Goal: Task Accomplishment & Management: Use online tool/utility

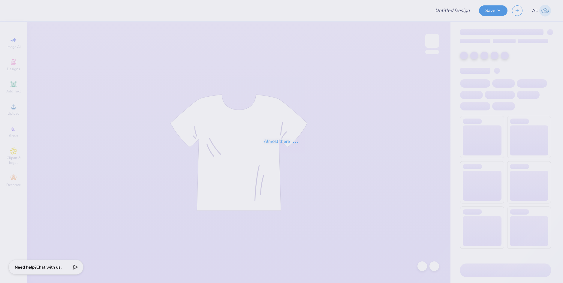
type input "Theta Delta Chi Rush"
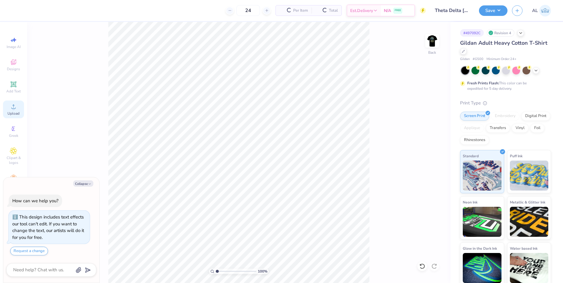
click at [19, 111] on div "Upload" at bounding box center [13, 109] width 21 height 18
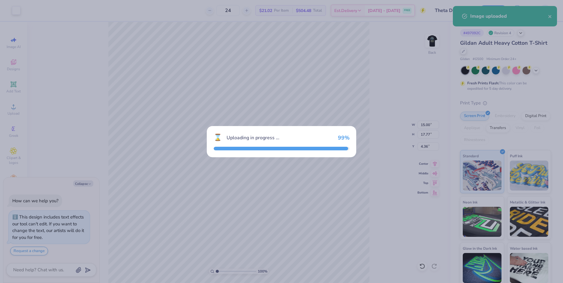
type textarea "x"
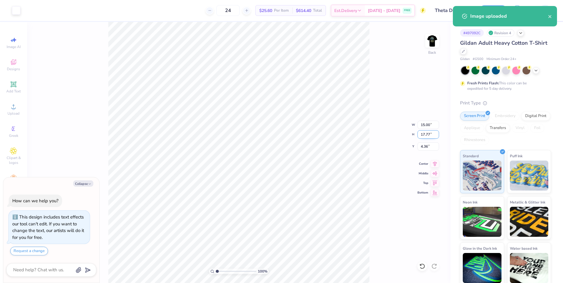
click at [420, 134] on input "17.77" at bounding box center [428, 134] width 22 height 8
type input "3"
click at [423, 147] on input "4.36" at bounding box center [428, 146] width 22 height 8
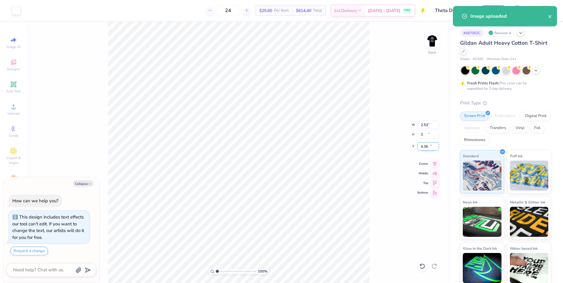
type textarea "x"
type input "2.53"
type input "3.00"
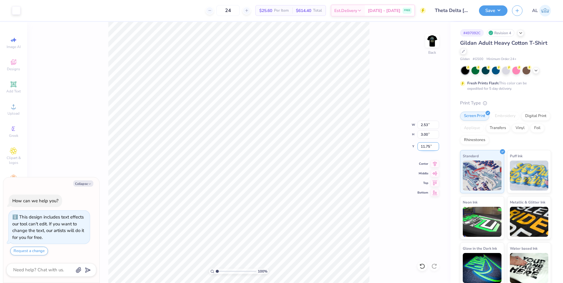
click at [422, 145] on input "11.75" at bounding box center [428, 146] width 22 height 8
type input "3"
click at [425, 135] on input "3.00" at bounding box center [428, 134] width 22 height 8
type textarea "x"
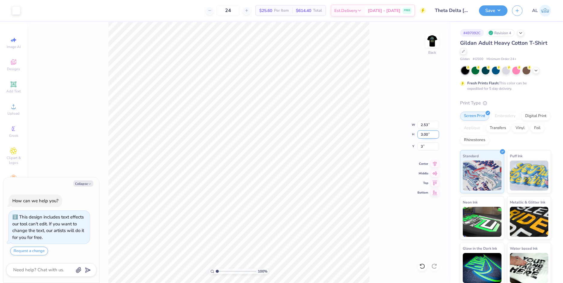
type input "3.00"
click at [432, 38] on img at bounding box center [432, 41] width 24 height 24
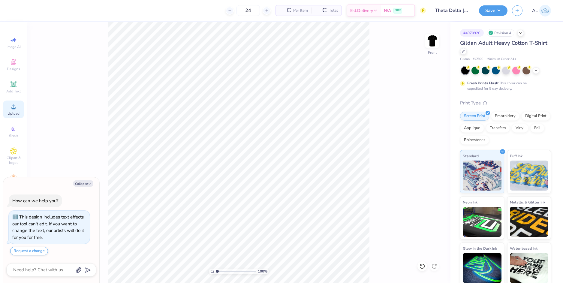
click at [13, 105] on icon at bounding box center [13, 106] width 7 height 7
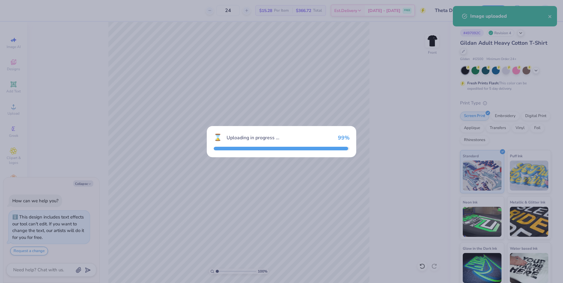
type textarea "x"
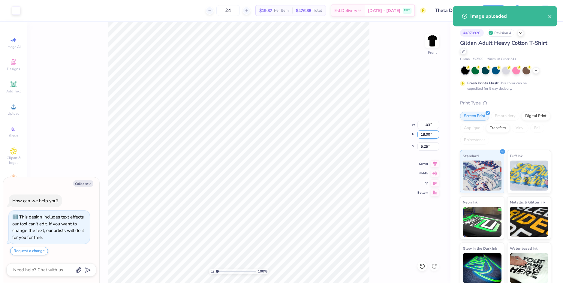
click at [424, 132] on input "18.00" at bounding box center [428, 134] width 22 height 8
type input "15"
click at [423, 146] on input "5.25" at bounding box center [428, 146] width 22 height 8
type textarea "x"
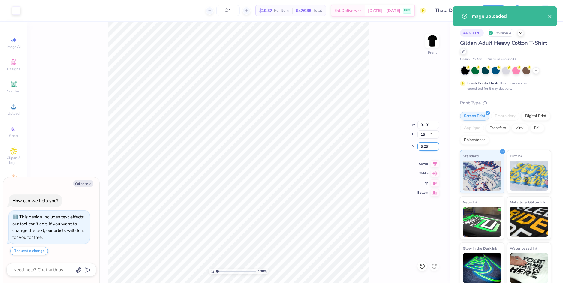
type input "9.19"
type input "15.00"
click at [423, 146] on input "6.75" at bounding box center [428, 146] width 22 height 8
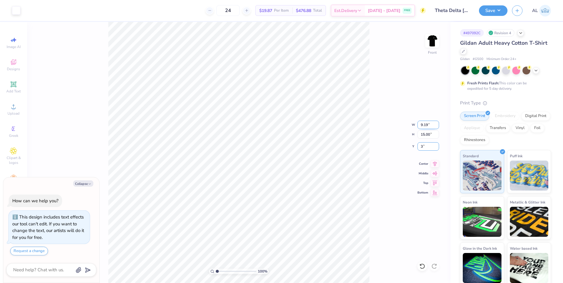
type input "3"
click at [425, 125] on input "9.19" at bounding box center [428, 125] width 22 height 8
type textarea "x"
type input "3.00"
type textarea "x"
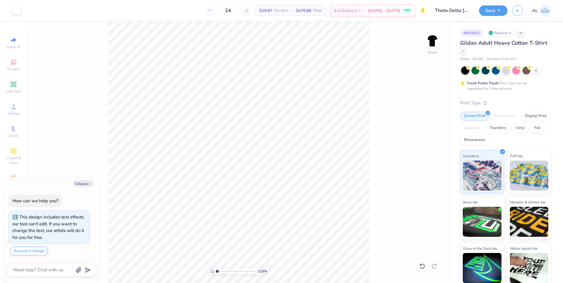
drag, startPoint x: 227, startPoint y: 268, endPoint x: 217, endPoint y: 268, distance: 9.9
click at [217, 268] on input "range" at bounding box center [236, 270] width 40 height 5
type input "1.04"
click at [436, 40] on img at bounding box center [432, 41] width 24 height 24
type textarea "x"
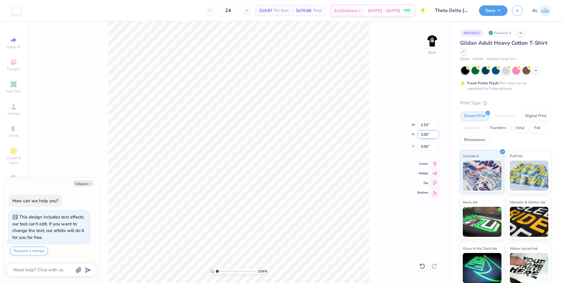
click at [419, 134] on input "3.00" at bounding box center [428, 134] width 22 height 8
type input "4"
click at [422, 125] on input "2.53" at bounding box center [428, 125] width 22 height 8
type textarea "x"
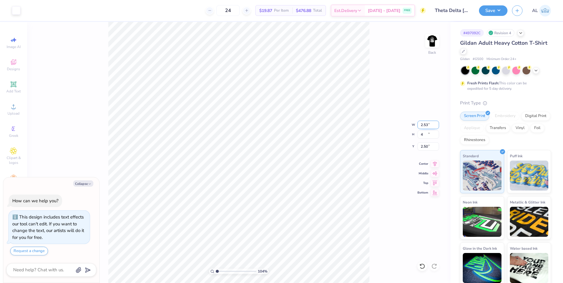
type input "3.38"
type input "4.00"
type input "2.50"
type textarea "x"
click at [424, 146] on input "2.50" at bounding box center [428, 146] width 22 height 8
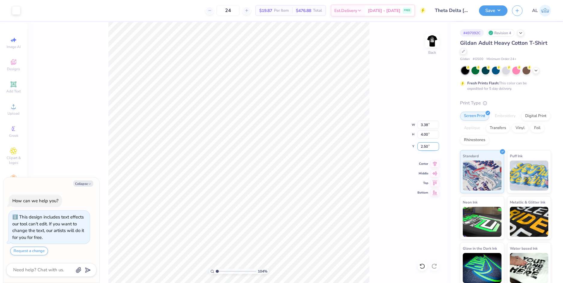
click at [424, 146] on input "2.50" at bounding box center [428, 146] width 22 height 8
type input "3"
click at [425, 137] on input "4.00" at bounding box center [428, 134] width 22 height 8
type textarea "x"
type input "3.00"
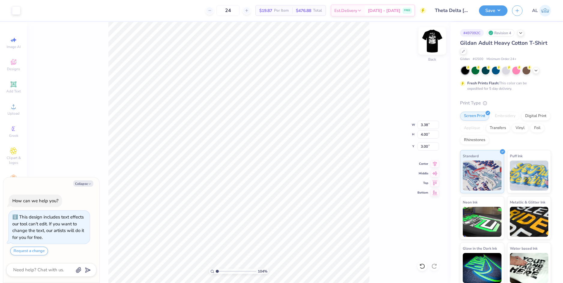
click at [431, 40] on img at bounding box center [432, 41] width 24 height 24
click at [490, 13] on button "Save" at bounding box center [493, 9] width 28 height 10
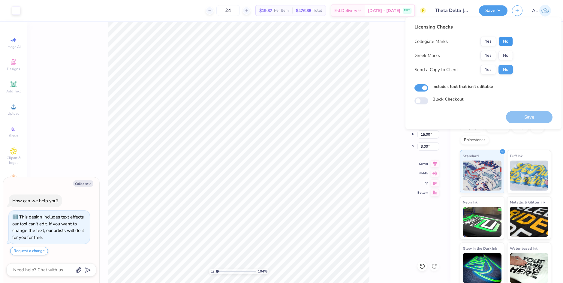
click at [506, 41] on button "No" at bounding box center [505, 42] width 14 height 10
click at [505, 55] on button "No" at bounding box center [505, 56] width 14 height 10
click at [489, 71] on button "Yes" at bounding box center [488, 70] width 16 height 10
click at [531, 118] on button "Save" at bounding box center [529, 117] width 46 height 12
type textarea "x"
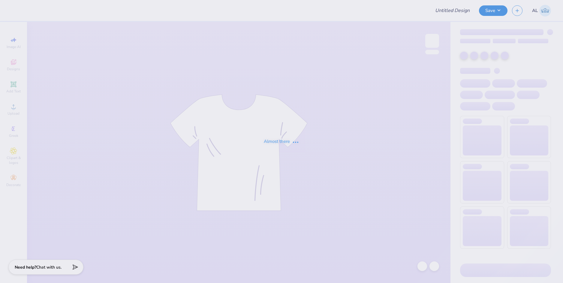
type input "P 2"
type input "(CP) Phi Sigma Kappa Rush T-Shirts"
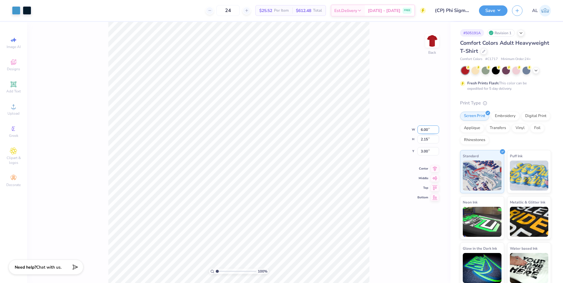
click at [424, 129] on input "6.00" at bounding box center [428, 129] width 22 height 8
type input "10.00"
type input "3.58"
type input "2.28"
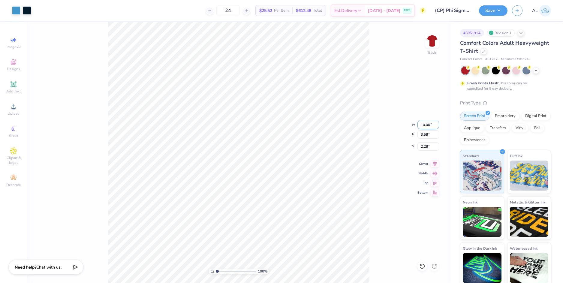
click at [424, 124] on input "10.00" at bounding box center [428, 125] width 22 height 8
type input "9.00"
type input "3.22"
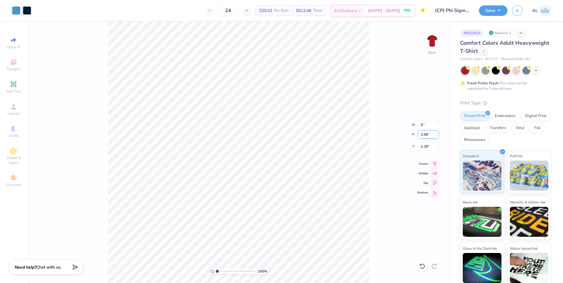
type input "2.46"
click at [424, 136] on input "3.22" at bounding box center [428, 134] width 22 height 8
click at [428, 148] on input "2.46" at bounding box center [428, 146] width 22 height 8
click at [427, 147] on input "2.46" at bounding box center [428, 146] width 22 height 8
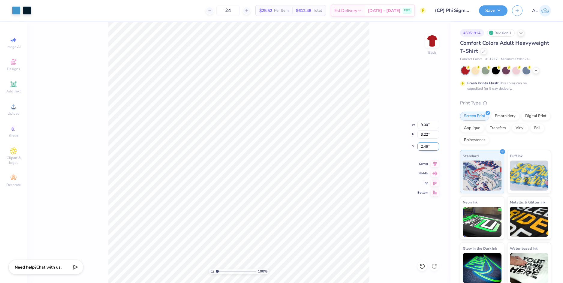
click at [427, 147] on input "2.46" at bounding box center [428, 146] width 22 height 8
click at [425, 147] on input "2.46" at bounding box center [428, 146] width 22 height 8
type input "3.00"
click at [426, 135] on input "3.22" at bounding box center [428, 134] width 22 height 8
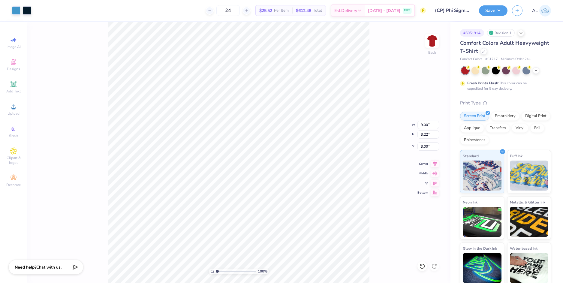
click at [387, 150] on div "100 % Back W 9.00 9.00 " H 3.22 3.22 " Y 3.00 3.00 " Center Middle Top Bottom" at bounding box center [238, 152] width 423 height 261
click at [425, 125] on input "9.00" at bounding box center [428, 125] width 22 height 8
type input "10.00"
type input "3.58"
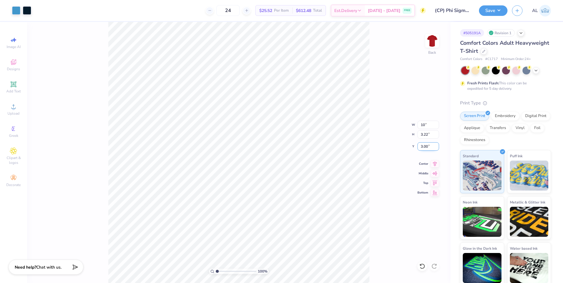
type input "2.82"
click at [425, 144] on input "2.82" at bounding box center [428, 146] width 22 height 8
click at [426, 148] on input "2.82" at bounding box center [428, 146] width 22 height 8
type input "3.00"
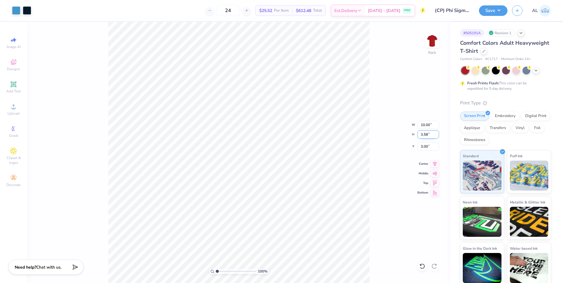
click at [424, 134] on input "3.58" at bounding box center [428, 134] width 22 height 8
click at [390, 133] on div "100 % Back W 10.00 10.00 " H 3.58 3.58 " Y 3.00 3.00 " Center Middle Top Bottom" at bounding box center [238, 152] width 423 height 261
click at [493, 8] on button "Save" at bounding box center [493, 9] width 28 height 10
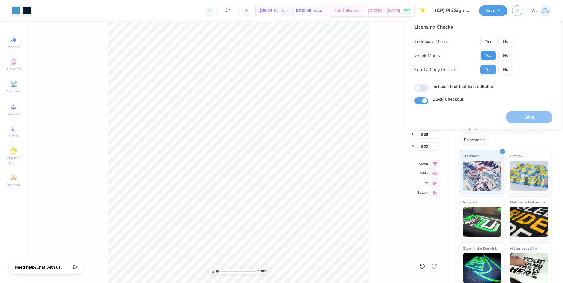
click at [487, 53] on button "Yes" at bounding box center [488, 56] width 16 height 10
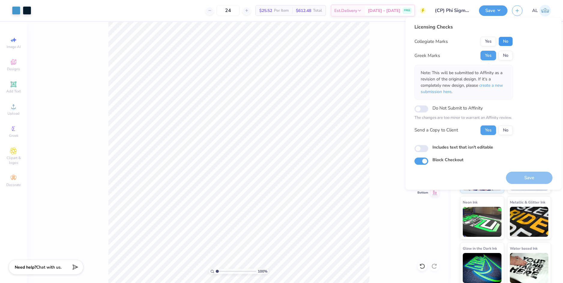
click at [512, 38] on button "No" at bounding box center [505, 42] width 14 height 10
click at [517, 177] on button "Save" at bounding box center [529, 178] width 46 height 12
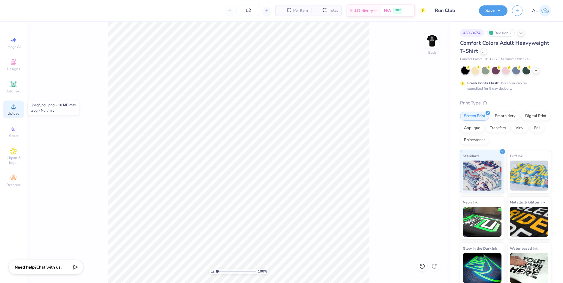
click at [13, 107] on icon at bounding box center [13, 106] width 4 height 4
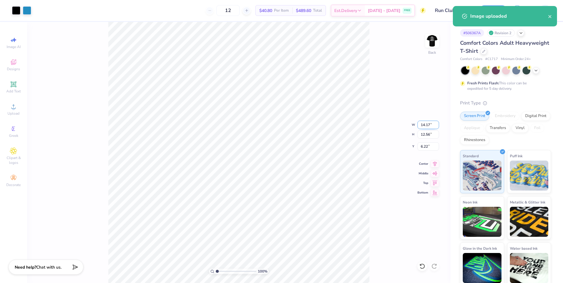
click at [426, 125] on input "14.17" at bounding box center [428, 125] width 22 height 8
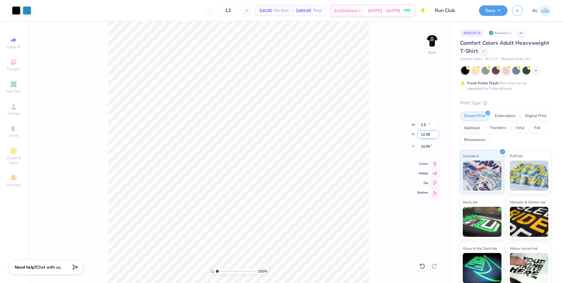
type input "3.50"
type input "3.10"
click at [425, 134] on input "3.10" at bounding box center [428, 134] width 22 height 8
click at [427, 147] on input "10.95" at bounding box center [428, 146] width 22 height 8
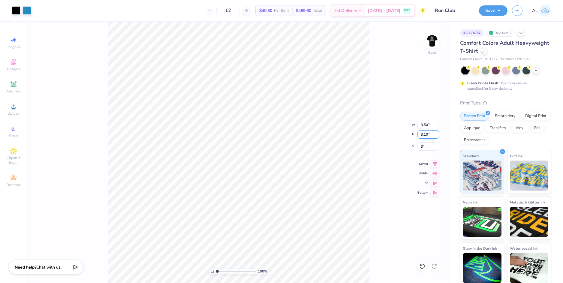
type input "3.00"
click at [426, 136] on input "3.10" at bounding box center [428, 134] width 22 height 8
click at [18, 10] on div at bounding box center [16, 10] width 8 height 8
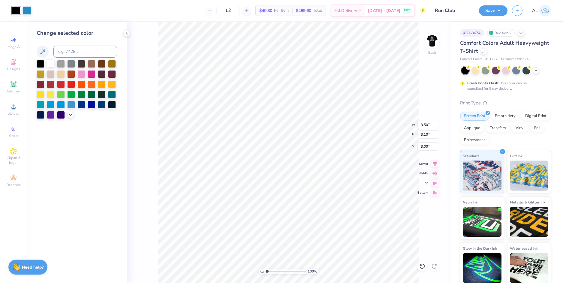
click at [50, 62] on div at bounding box center [51, 63] width 8 height 8
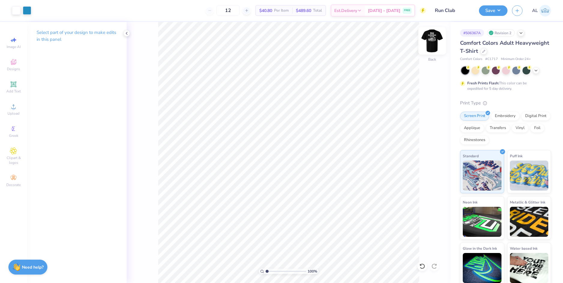
click at [435, 42] on img at bounding box center [432, 41] width 24 height 24
click at [18, 106] on div "Upload" at bounding box center [13, 109] width 21 height 18
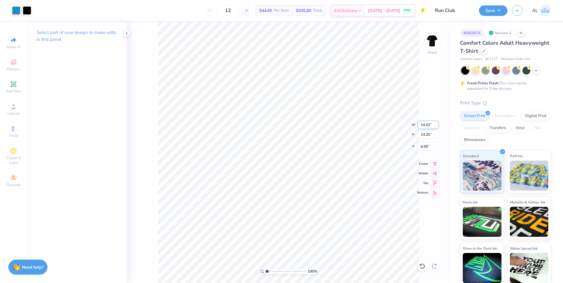
click at [432, 127] on input "14.53" at bounding box center [428, 125] width 22 height 8
click at [431, 125] on input "14.53" at bounding box center [428, 125] width 22 height 8
click at [427, 125] on input "14.53" at bounding box center [428, 125] width 22 height 8
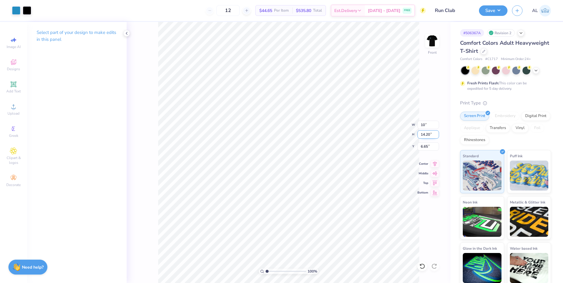
click at [427, 134] on input "14.20" at bounding box center [428, 134] width 22 height 8
type input "10.00"
type input "9.77"
click at [427, 146] on input "8.86" at bounding box center [428, 146] width 22 height 8
click at [421, 146] on input "8.86" at bounding box center [428, 146] width 22 height 8
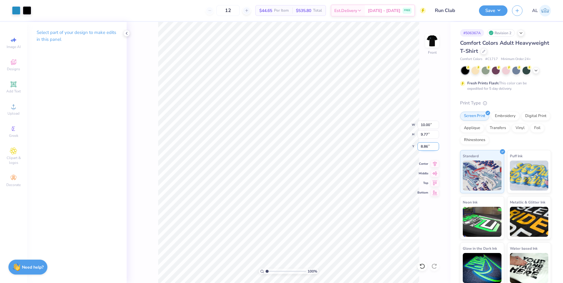
click at [421, 146] on input "8.86" at bounding box center [428, 146] width 22 height 8
type input "3.00"
click at [425, 132] on input "9.77" at bounding box center [428, 134] width 22 height 8
click at [28, 10] on div at bounding box center [27, 10] width 8 height 8
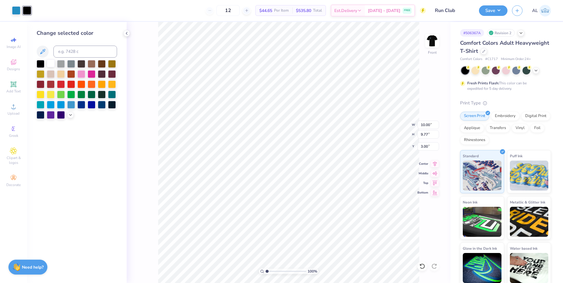
click at [50, 62] on div at bounding box center [51, 63] width 8 height 8
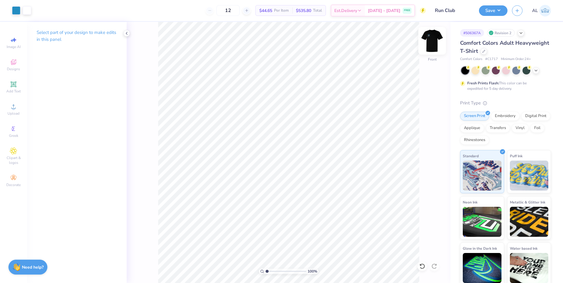
click at [432, 43] on img at bounding box center [432, 41] width 24 height 24
click at [434, 41] on img at bounding box center [432, 41] width 24 height 24
